Goal: Transaction & Acquisition: Purchase product/service

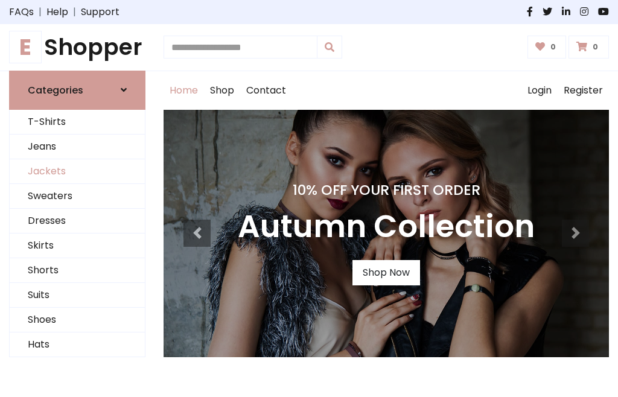
click at [77, 171] on link "Jackets" at bounding box center [77, 171] width 135 height 25
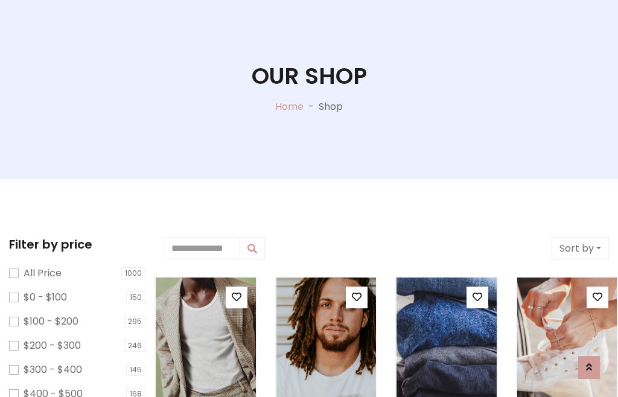
scroll to position [62, 0]
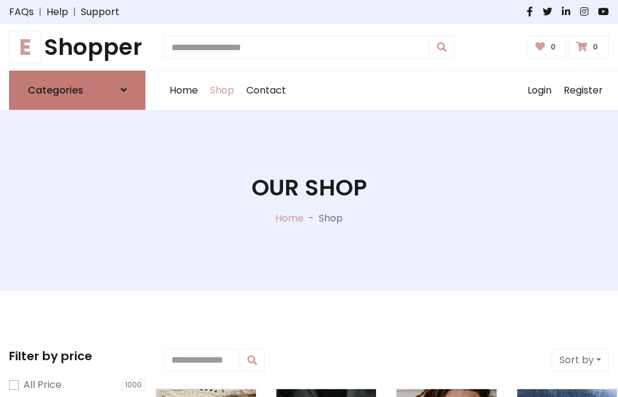
click at [77, 90] on h6 "Categories" at bounding box center [56, 90] width 56 height 11
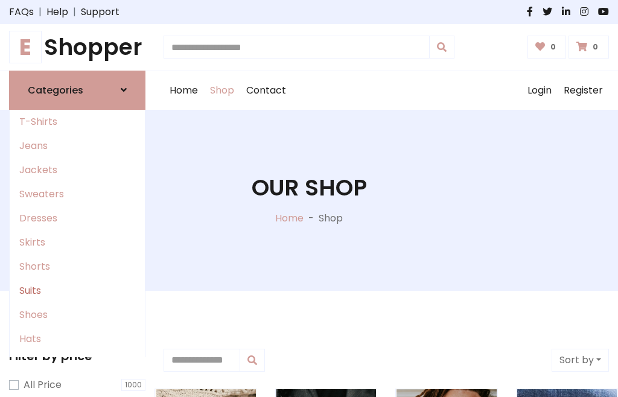
click at [77, 290] on link "Suits" at bounding box center [77, 291] width 135 height 24
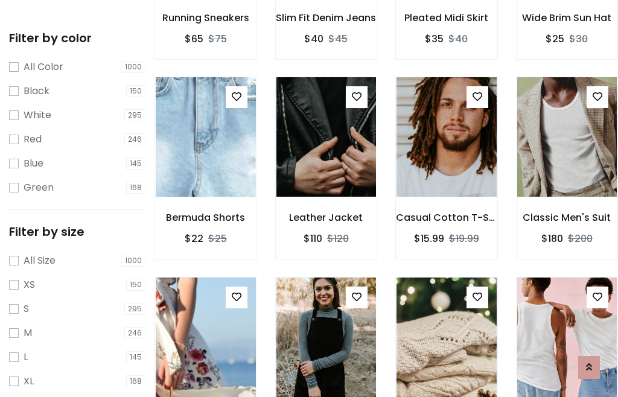
scroll to position [61, 0]
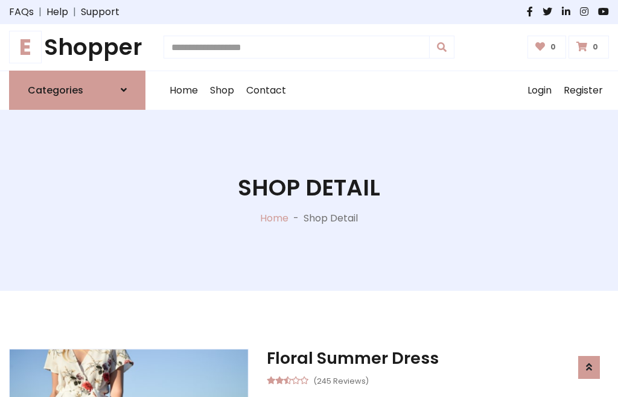
scroll to position [1128, 0]
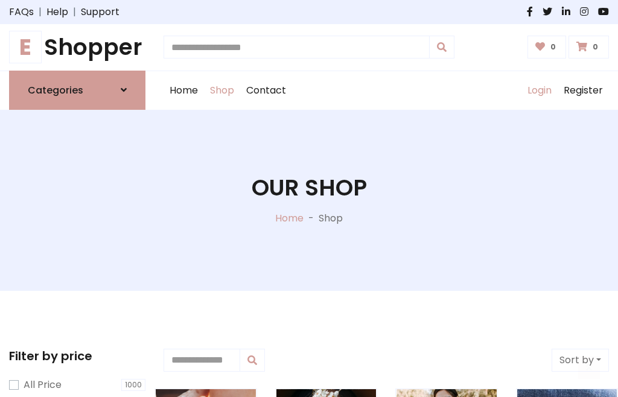
click at [539, 90] on link "Login" at bounding box center [540, 90] width 36 height 39
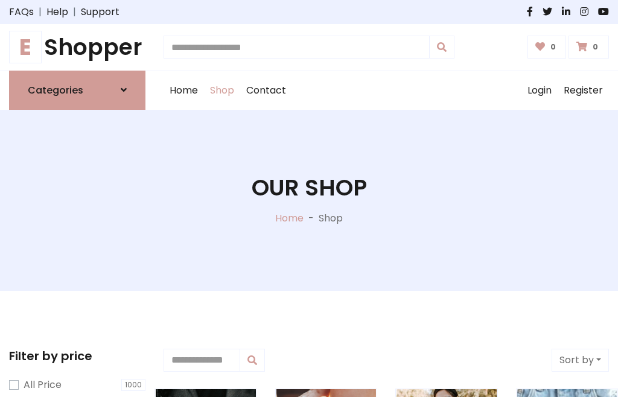
scroll to position [61, 0]
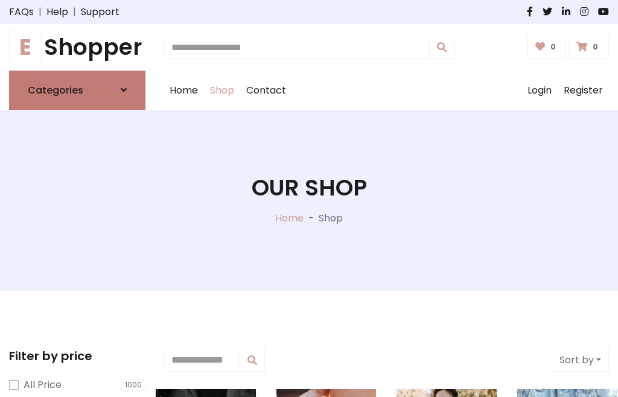
click at [124, 90] on icon at bounding box center [124, 90] width 6 height 10
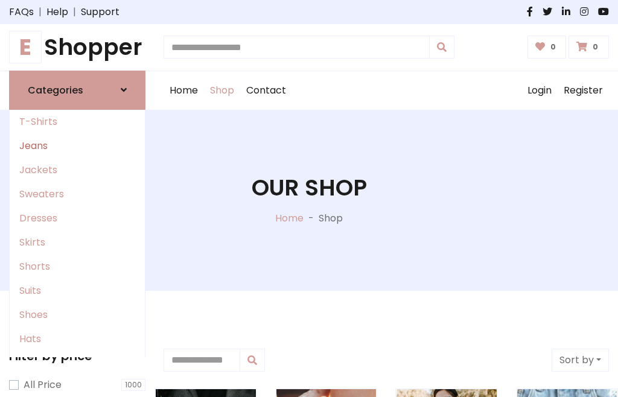
click at [77, 145] on link "Jeans" at bounding box center [77, 146] width 135 height 24
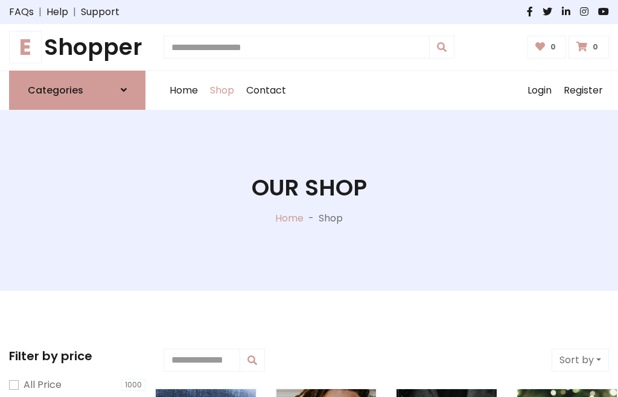
scroll to position [61, 0]
